Goal: Information Seeking & Learning: Learn about a topic

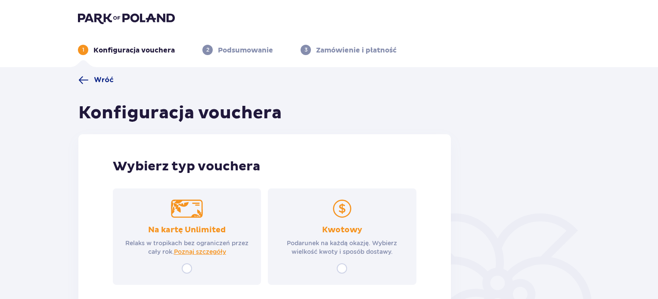
click at [366, 247] on p "Podarunek na każdą okazję. Wybierz wielkość kwoty i sposób dostawy." at bounding box center [342, 247] width 133 height 17
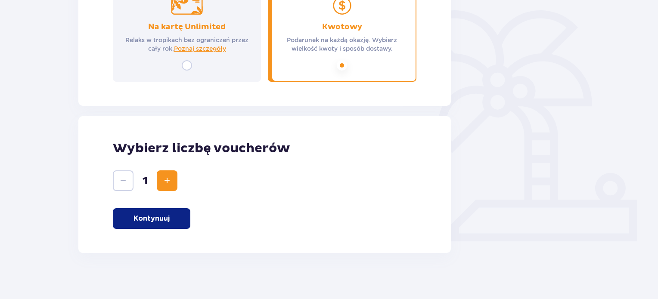
scroll to position [208, 0]
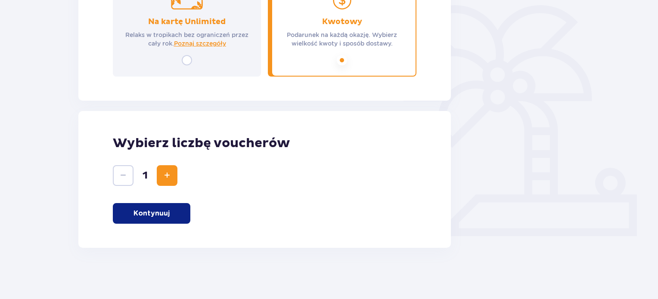
click at [169, 210] on p "Kontynuuj" at bounding box center [151, 213] width 36 height 9
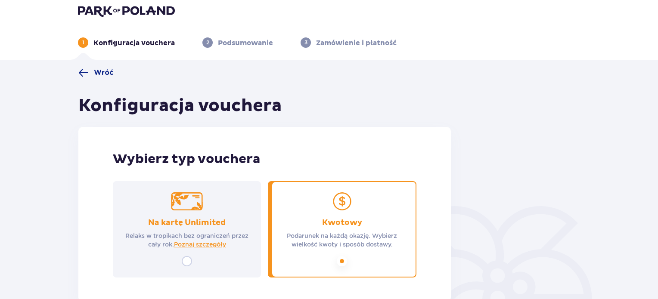
scroll to position [0, 0]
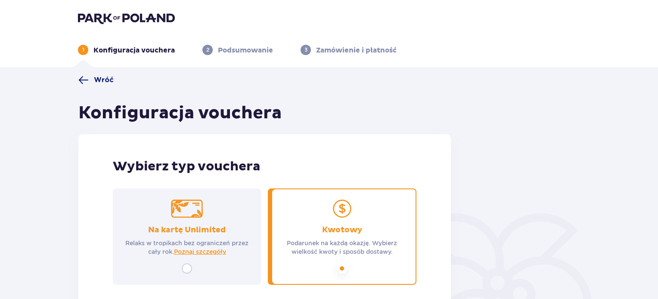
click at [99, 84] on span "Wróć" at bounding box center [104, 79] width 20 height 9
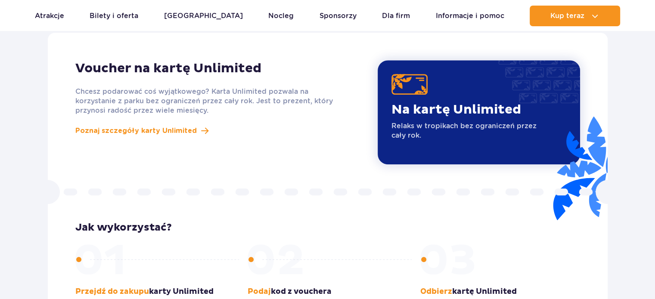
scroll to position [639, 0]
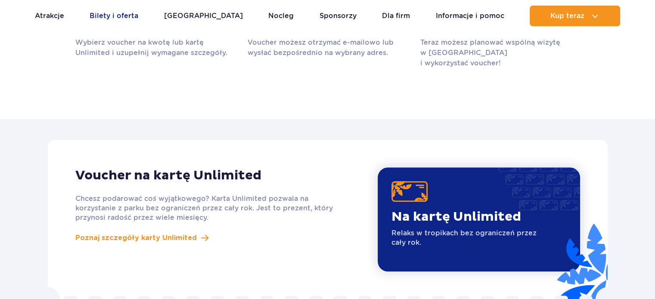
click at [113, 15] on link "Bilety i oferta" at bounding box center [114, 16] width 49 height 21
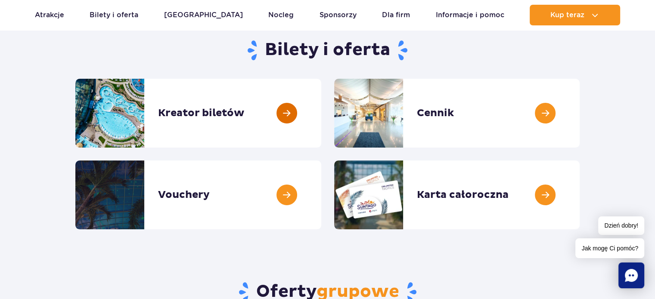
scroll to position [86, 0]
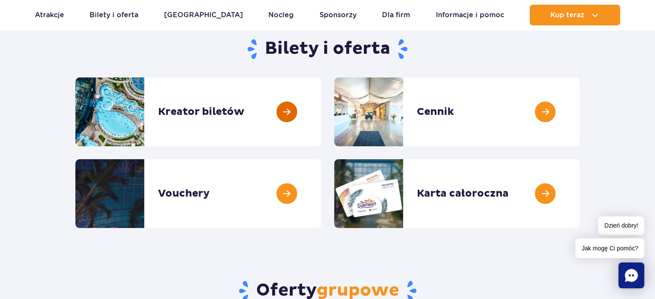
click at [321, 122] on link at bounding box center [321, 112] width 0 height 69
click at [580, 112] on link at bounding box center [580, 112] width 0 height 69
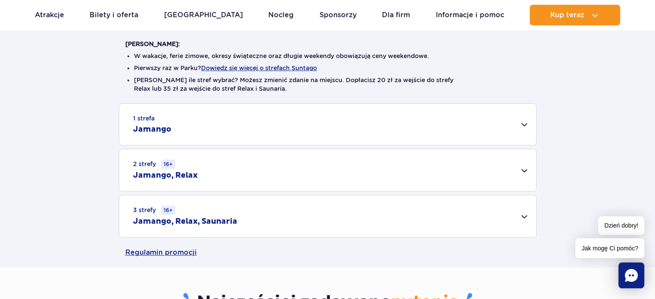
click at [248, 219] on div "3 strefy 16+ Jamango, Relax, Saunaria" at bounding box center [327, 217] width 417 height 42
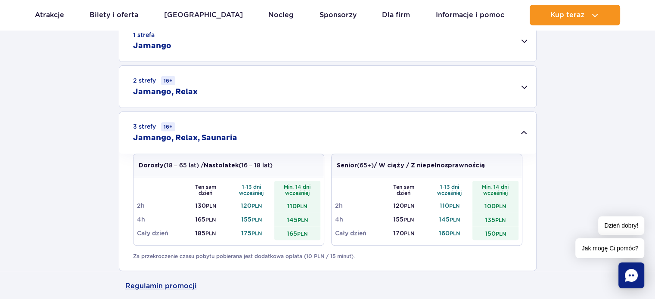
scroll to position [301, 0]
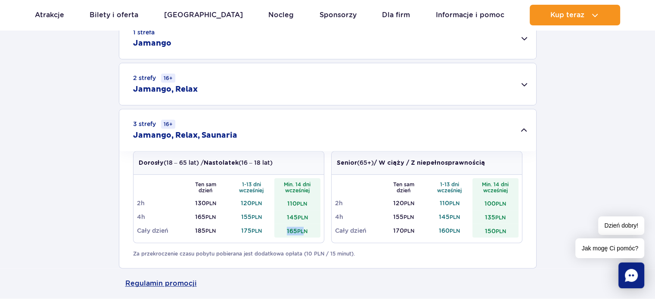
drag, startPoint x: 281, startPoint y: 233, endPoint x: 303, endPoint y: 234, distance: 22.0
click at [304, 234] on td "165 PLN" at bounding box center [297, 231] width 46 height 14
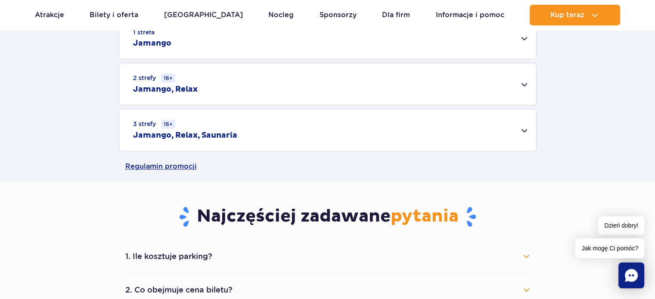
click at [200, 244] on div "Najczęściej zadawane pytania 1. Ile kosztuje parking? Parking kosztuje 25 zł za…" at bounding box center [328, 267] width 418 height 171
click at [187, 129] on div "3 strefy 16+ Jamango, Relax, Saunaria" at bounding box center [327, 130] width 417 height 42
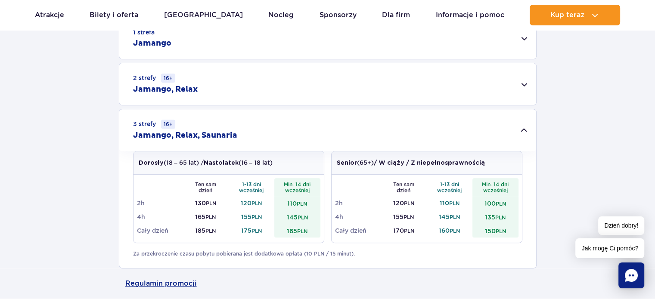
click at [285, 234] on td "165 PLN" at bounding box center [297, 231] width 46 height 14
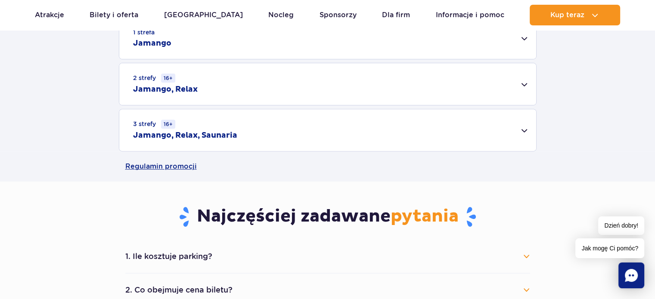
click at [313, 130] on div "3 strefy 16+ Jamango, Relax, Saunaria" at bounding box center [327, 130] width 417 height 42
